Goal: Transaction & Acquisition: Obtain resource

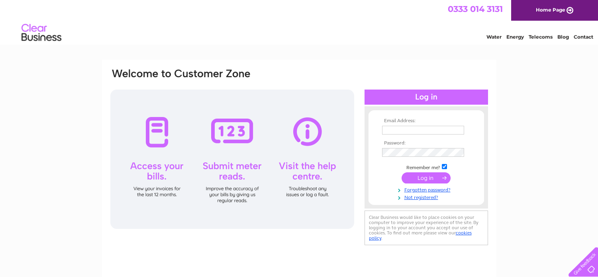
click at [393, 127] on input "text" at bounding box center [423, 130] width 82 height 9
type input "GCRM.finance@tfp-fertility.com"
click at [355, 152] on div "Email Address: GCRM.finance@tfp-fertility.com Password:" at bounding box center [299, 158] width 379 height 181
click at [422, 178] on input "submit" at bounding box center [426, 178] width 49 height 11
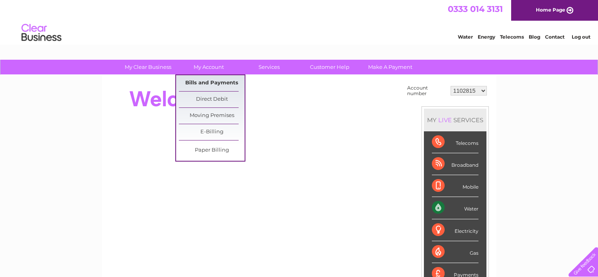
click at [202, 81] on link "Bills and Payments" at bounding box center [212, 83] width 66 height 16
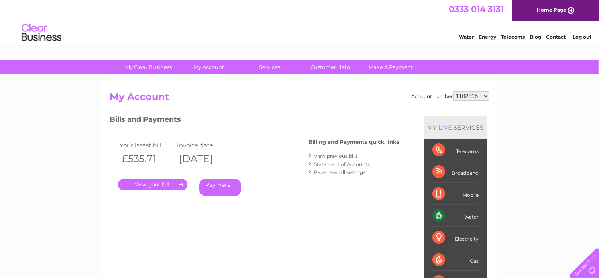
click at [161, 184] on link "." at bounding box center [152, 185] width 69 height 12
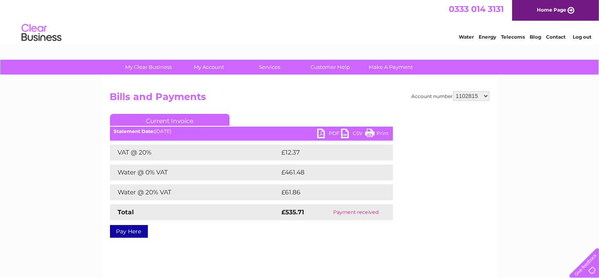
click at [328, 132] on link "PDF" at bounding box center [329, 135] width 24 height 12
click at [485, 96] on select "1102815 30302062" at bounding box center [471, 96] width 36 height 10
click at [486, 96] on select "1102815 30302062" at bounding box center [471, 96] width 36 height 10
select select "30302062"
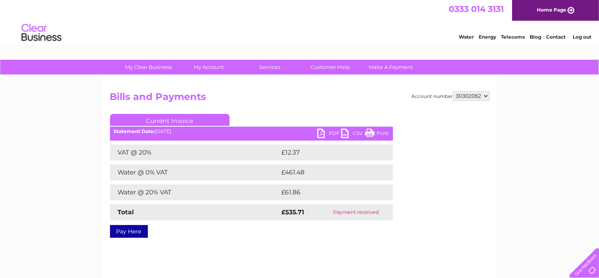
click at [453, 91] on select "1102815 30302062" at bounding box center [471, 96] width 36 height 10
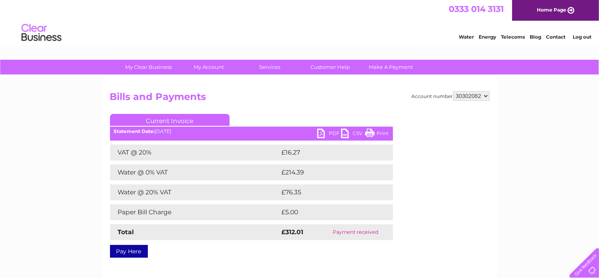
click at [322, 132] on link "PDF" at bounding box center [329, 135] width 24 height 12
click at [328, 27] on div "Water Energy Telecoms Blog Contact Log out" at bounding box center [299, 34] width 599 height 26
